Goal: Find specific page/section: Find specific page/section

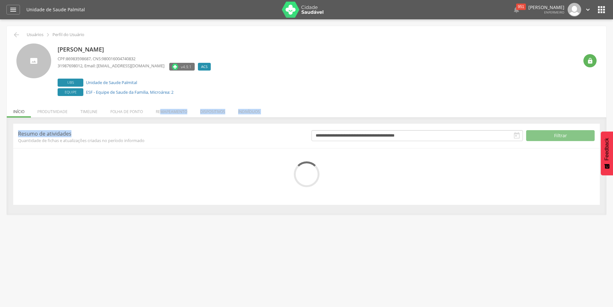
click at [153, 118] on div " Usuários  Perfil do Usuário [PERSON_NAME] CPF: 86983598687 , CNS: 9800160047…" at bounding box center [306, 120] width 599 height 188
click at [152, 124] on div "**********" at bounding box center [306, 164] width 587 height 81
click at [126, 113] on li "Folha de ponto" at bounding box center [126, 109] width 45 height 15
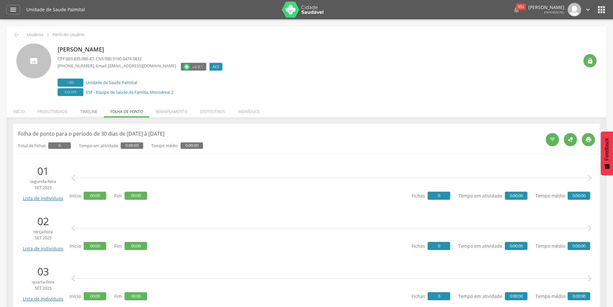
click at [96, 115] on li "Timeline" at bounding box center [89, 109] width 30 height 15
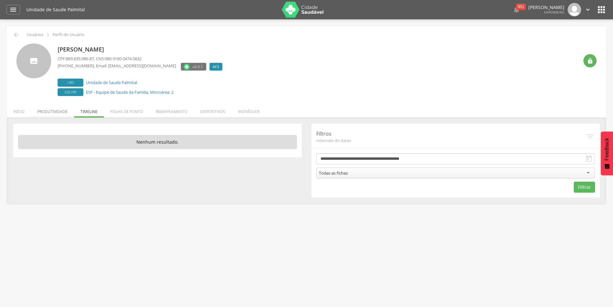
click at [52, 112] on li "Produtividade" at bounding box center [52, 109] width 43 height 15
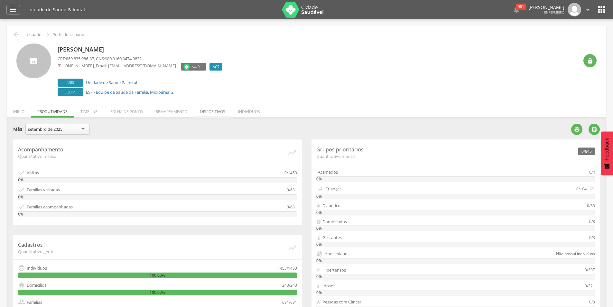
click at [213, 114] on li "Dispositivos" at bounding box center [213, 109] width 38 height 15
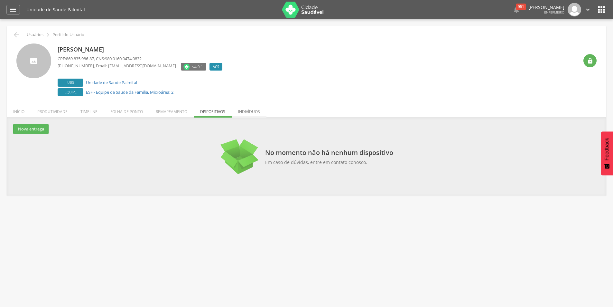
click at [251, 115] on li "Indivíduos" at bounding box center [249, 109] width 35 height 15
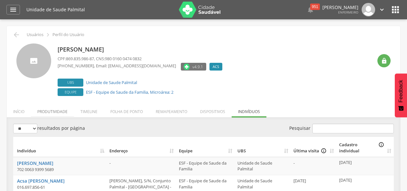
click at [46, 107] on li "Produtividade" at bounding box center [52, 109] width 43 height 15
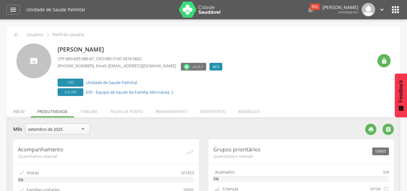
click at [19, 112] on li "Início" at bounding box center [19, 109] width 24 height 15
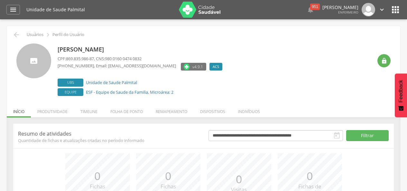
scroll to position [32, 0]
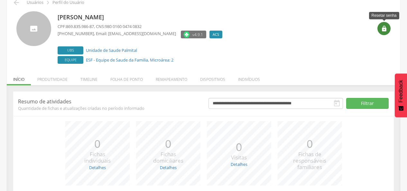
click at [386, 28] on icon "" at bounding box center [384, 28] width 6 height 6
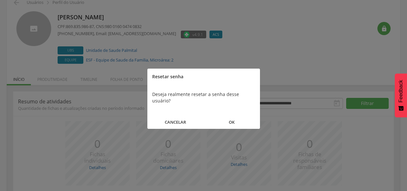
click at [244, 61] on div at bounding box center [203, 95] width 407 height 191
drag, startPoint x: 175, startPoint y: 115, endPoint x: 198, endPoint y: 114, distance: 22.8
click at [176, 115] on button "CANCELAR" at bounding box center [175, 122] width 56 height 14
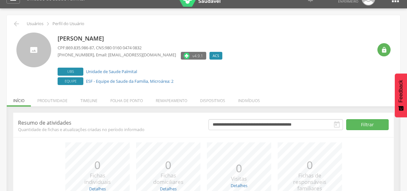
scroll to position [0, 0]
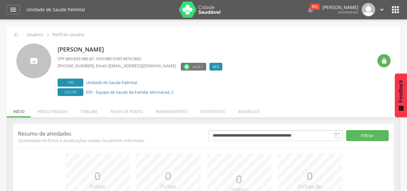
click at [385, 10] on icon "" at bounding box center [381, 9] width 7 height 7
click at [375, 23] on link "Configurações" at bounding box center [359, 23] width 51 height 8
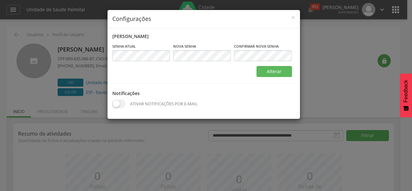
click at [333, 63] on div "× Configurações Alterar senha Senha atual Campo obrigatório [GEOGRAPHIC_DATA] C…" at bounding box center [206, 95] width 412 height 191
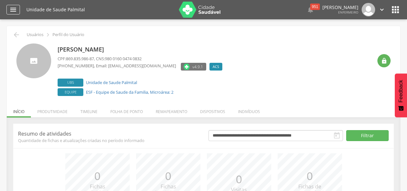
click at [17, 9] on div "" at bounding box center [13, 10] width 14 height 10
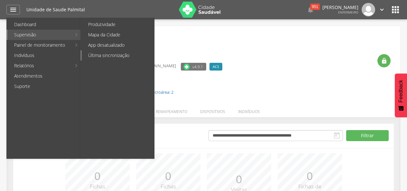
click at [107, 55] on link "Última sincronização" at bounding box center [118, 55] width 72 height 10
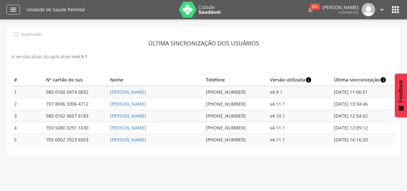
click at [11, 9] on icon "" at bounding box center [13, 10] width 8 height 8
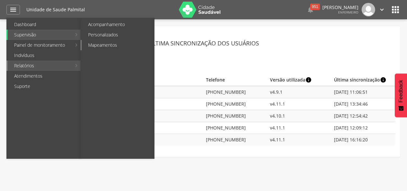
click at [105, 44] on link "Mapeamentos" at bounding box center [118, 45] width 72 height 10
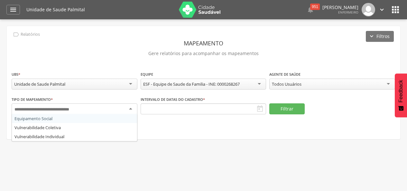
click at [69, 104] on div at bounding box center [75, 109] width 126 height 12
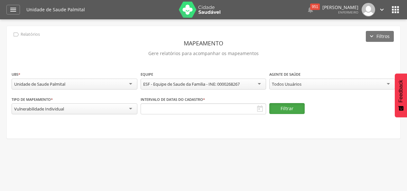
click at [290, 113] on button "Filtrar" at bounding box center [286, 108] width 35 height 11
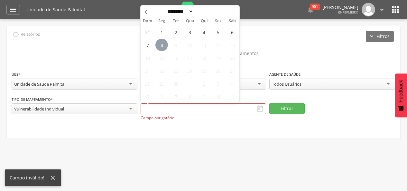
click at [164, 47] on span "8" at bounding box center [161, 45] width 13 height 13
type input "**********"
click at [292, 109] on button "Filtrar" at bounding box center [286, 108] width 35 height 11
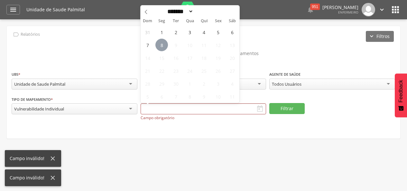
click at [168, 45] on span "8" at bounding box center [161, 45] width 13 height 13
type input "**********"
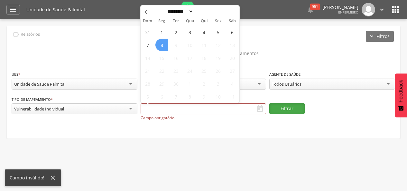
click at [298, 110] on button "Filtrar" at bounding box center [286, 108] width 35 height 11
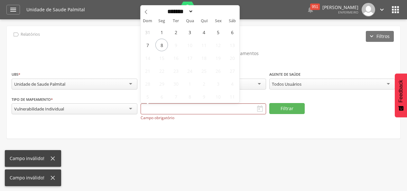
click at [225, 11] on div "******* ********* ***** ***** **** ***** ***** ****** ******** ****" at bounding box center [190, 10] width 74 height 11
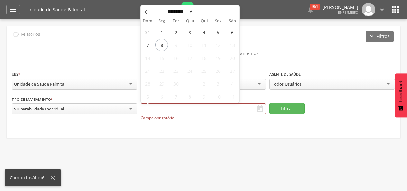
click at [271, 43] on header "Mapeamento" at bounding box center [204, 43] width 384 height 12
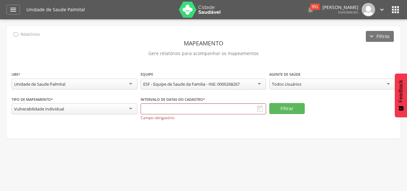
click at [395, 6] on icon "" at bounding box center [395, 10] width 10 height 10
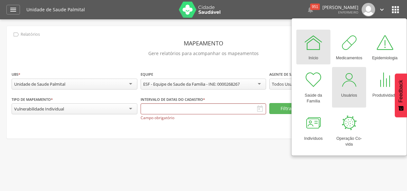
click at [349, 80] on div at bounding box center [348, 79] width 19 height 19
